Goal: Navigation & Orientation: Find specific page/section

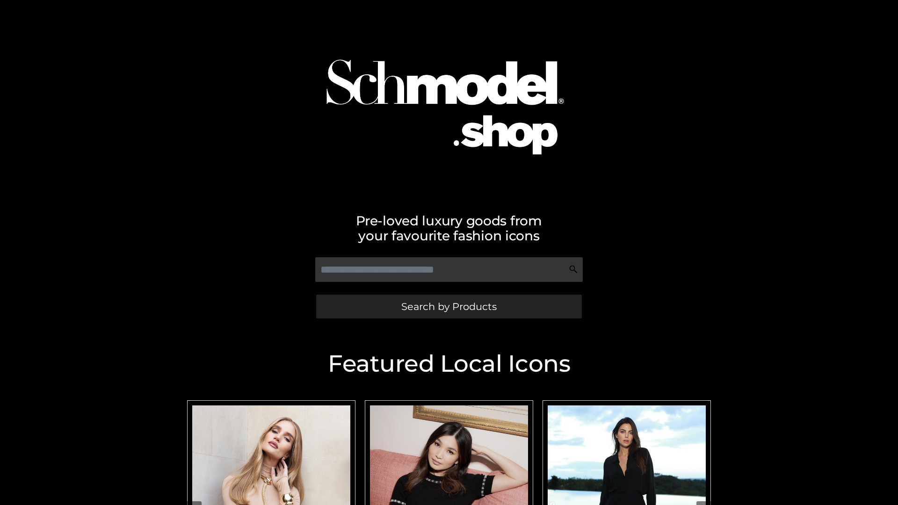
click at [449, 306] on span "Search by Products" at bounding box center [448, 307] width 95 height 10
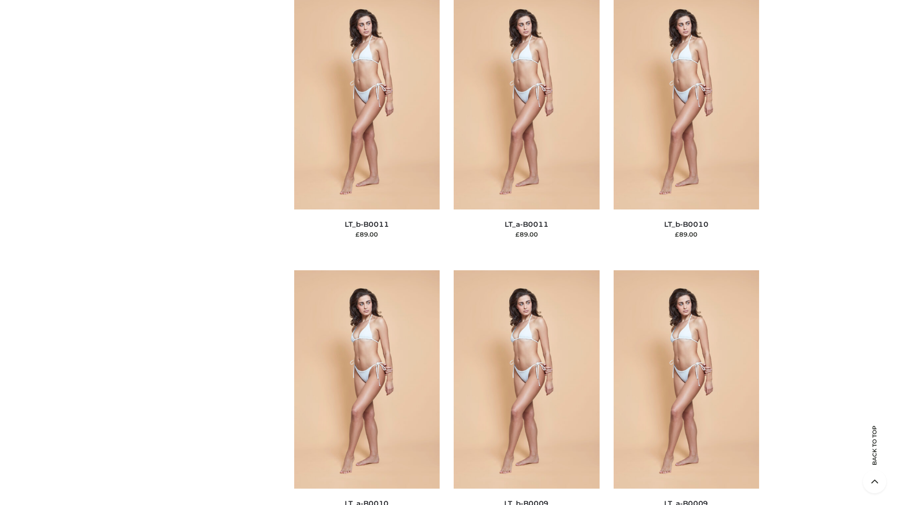
scroll to position [4201, 0]
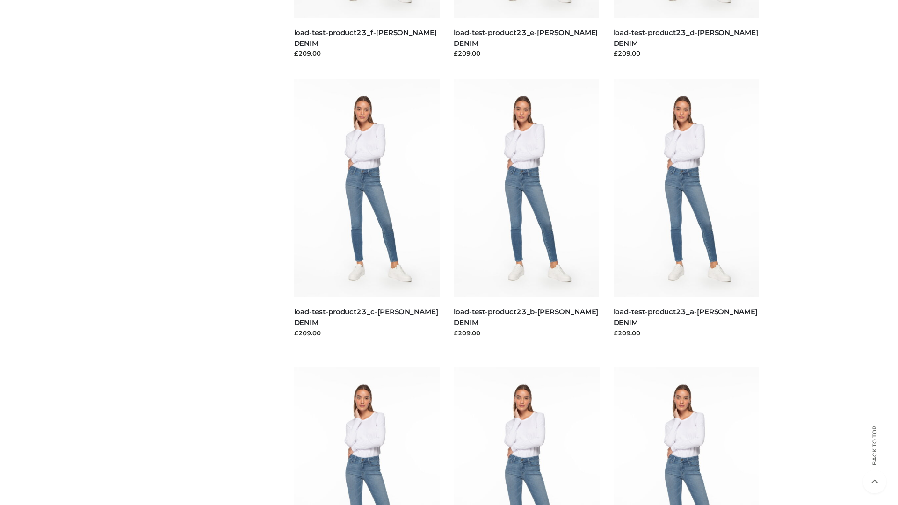
scroll to position [820, 0]
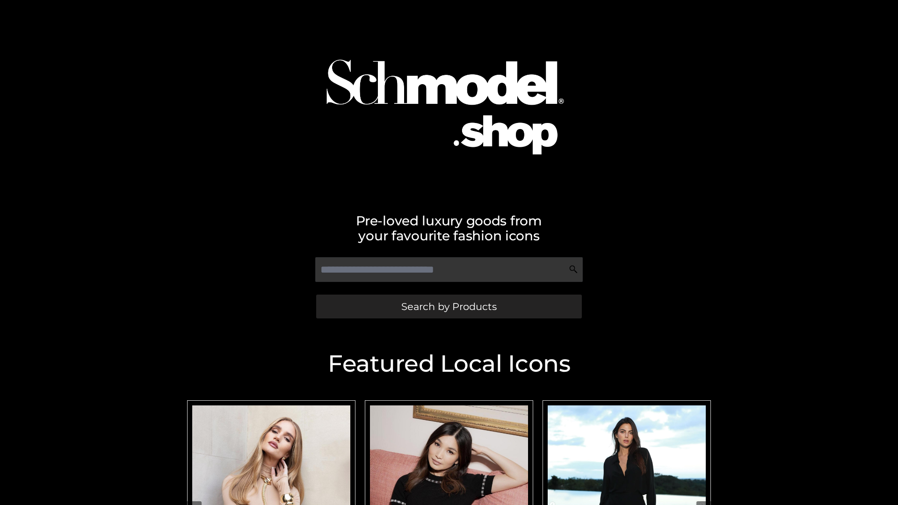
click at [449, 306] on span "Search by Products" at bounding box center [448, 307] width 95 height 10
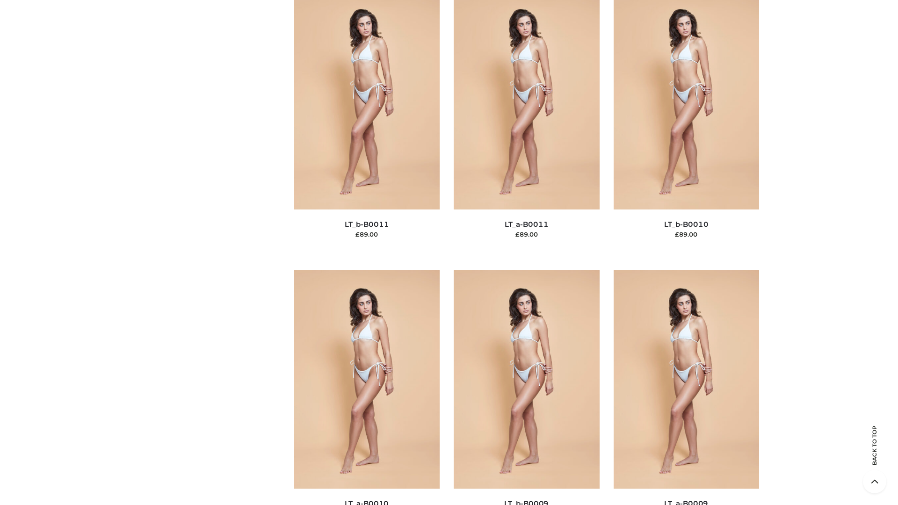
scroll to position [4201, 0]
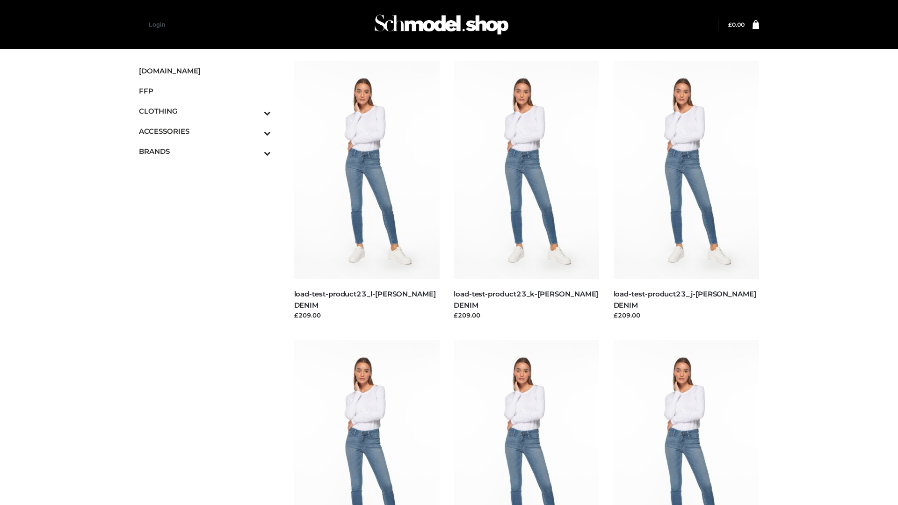
scroll to position [820, 0]
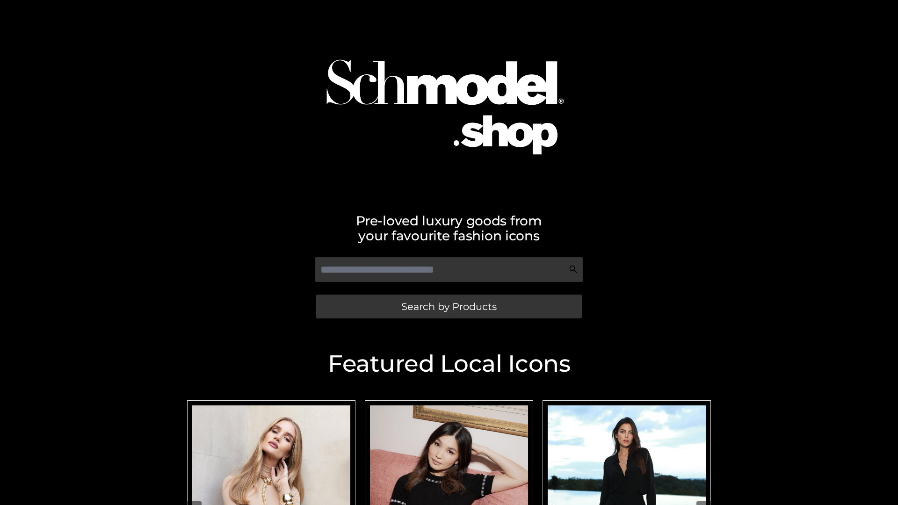
click at [449, 306] on span "Search by Products" at bounding box center [448, 307] width 95 height 10
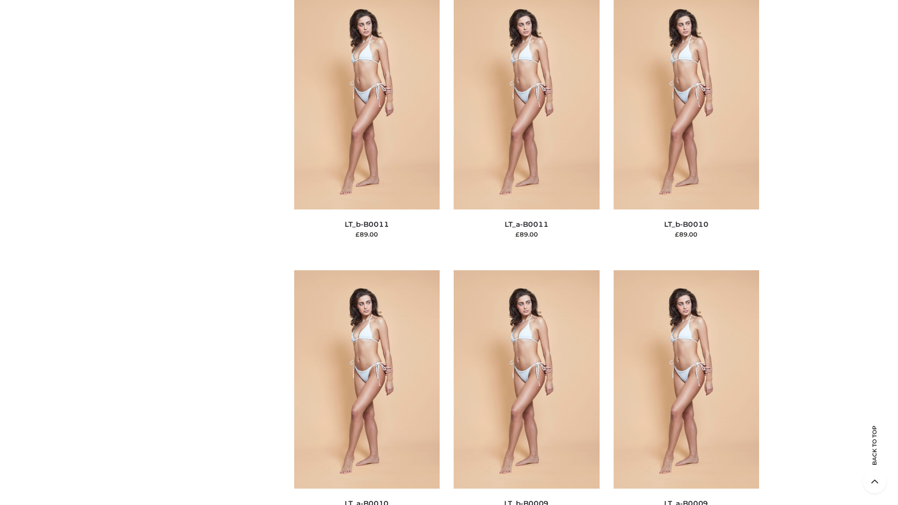
scroll to position [4201, 0]
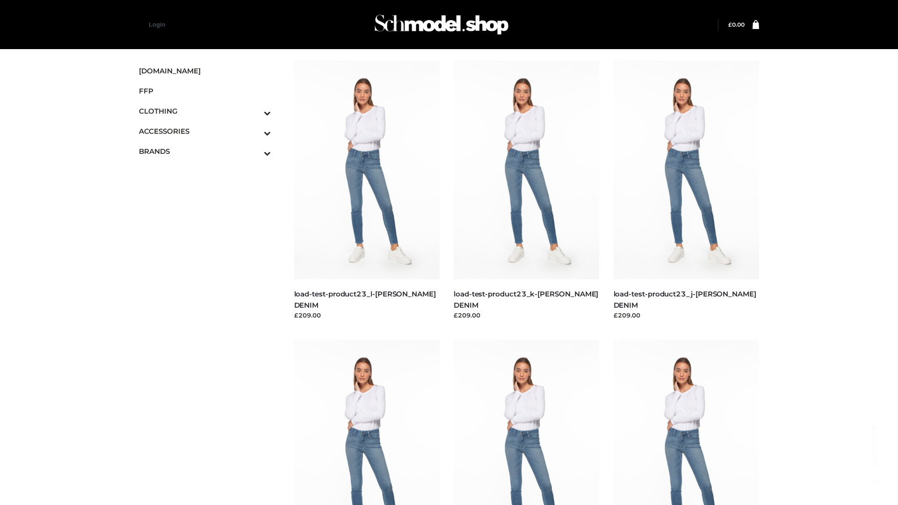
scroll to position [820, 0]
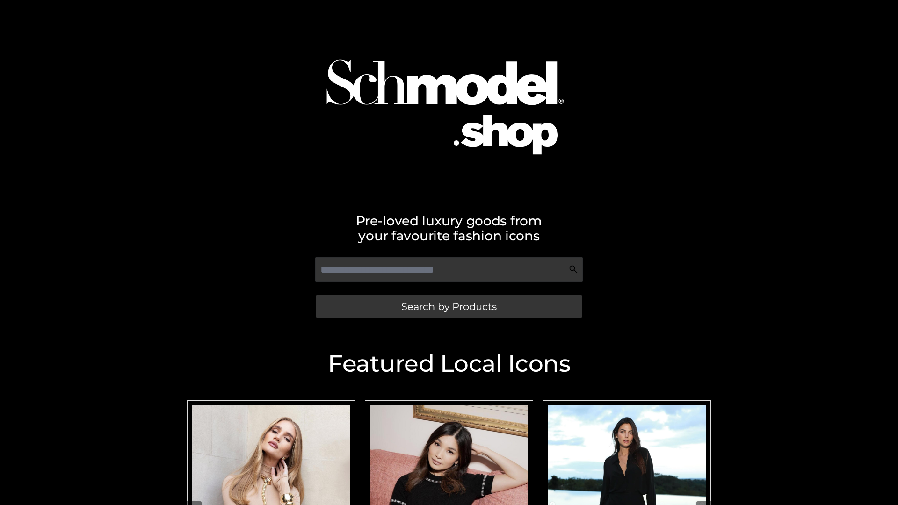
click at [449, 306] on span "Search by Products" at bounding box center [448, 307] width 95 height 10
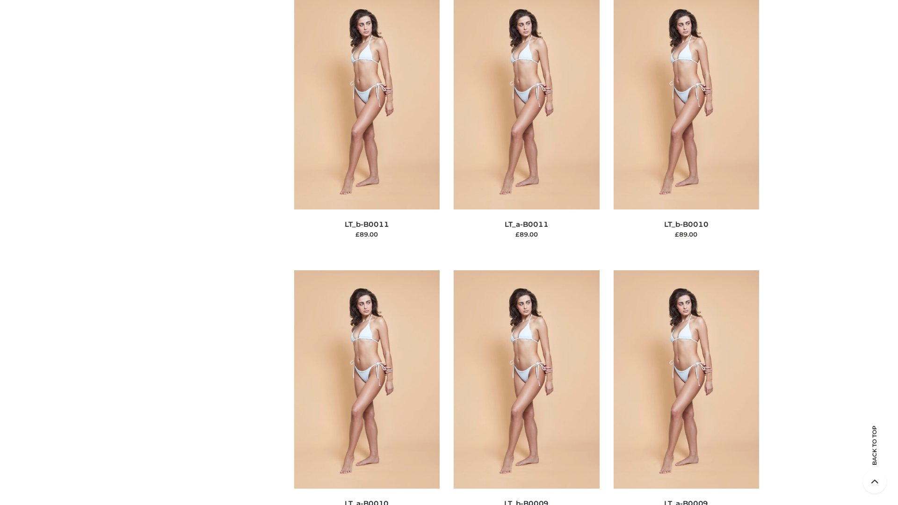
scroll to position [4201, 0]
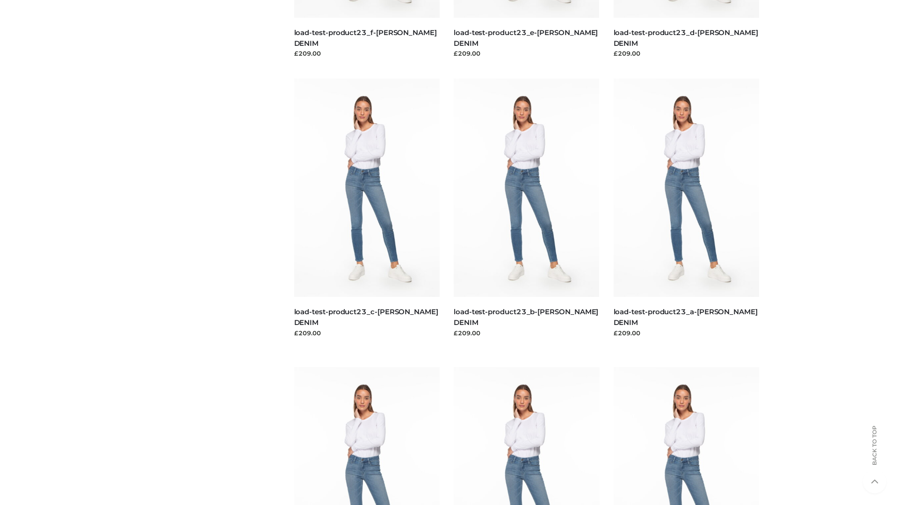
scroll to position [820, 0]
